Goal: Task Accomplishment & Management: Use online tool/utility

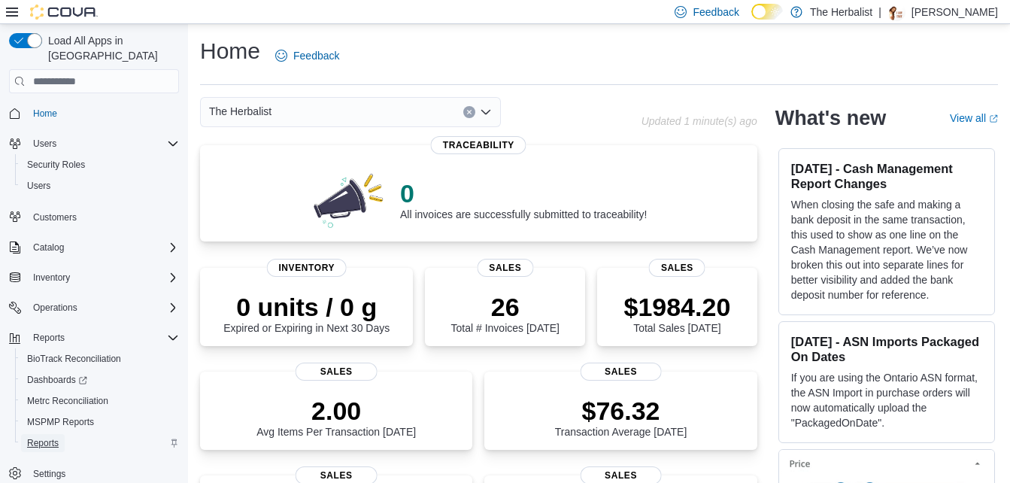
click at [49, 437] on span "Reports" at bounding box center [43, 443] width 32 height 12
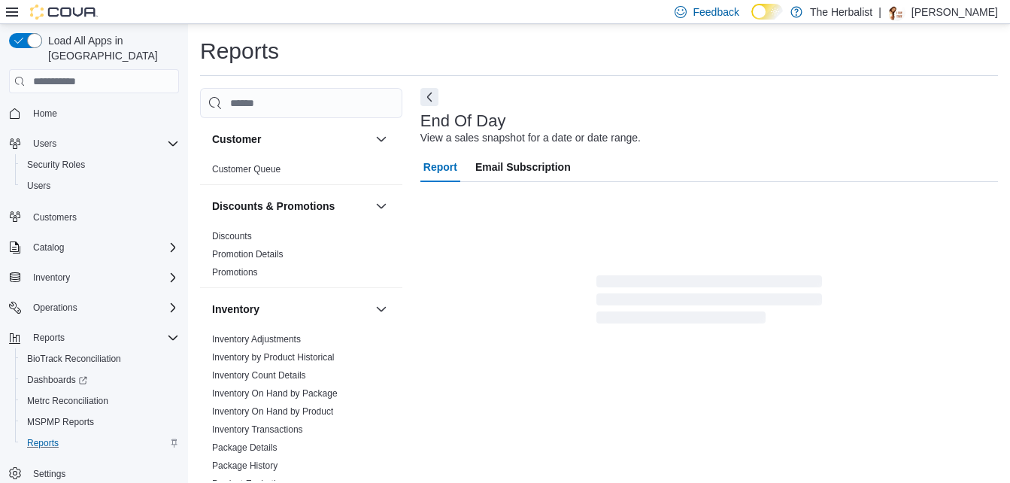
scroll to position [10, 0]
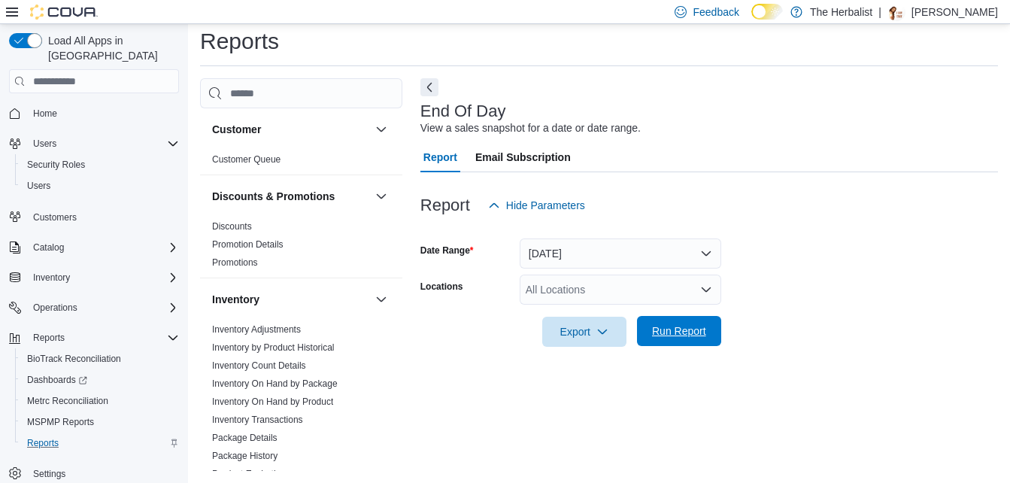
click at [691, 339] on span "Run Report" at bounding box center [679, 331] width 54 height 15
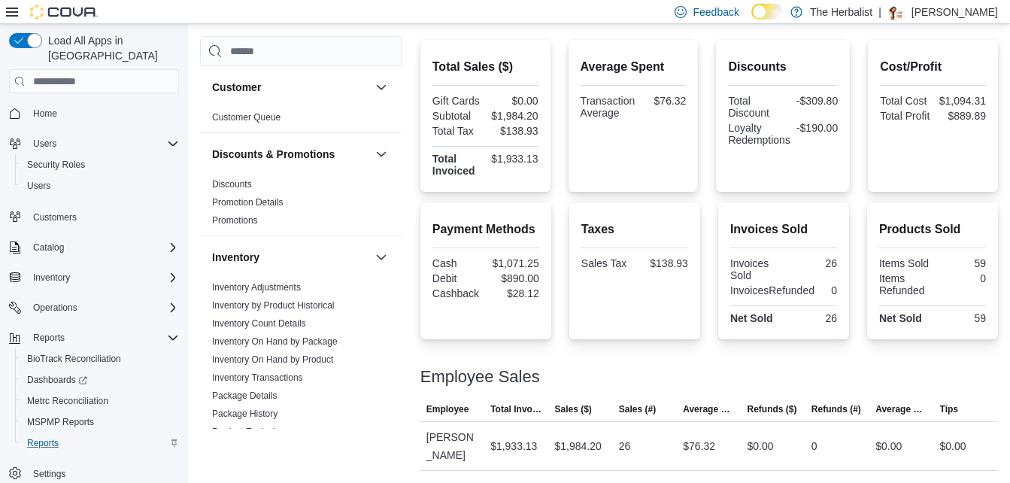
scroll to position [339, 0]
